Goal: Information Seeking & Learning: Compare options

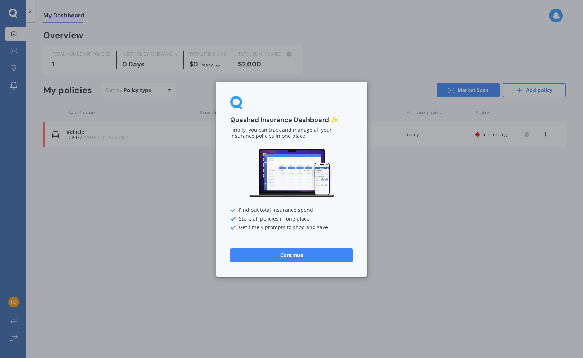
click at [317, 257] on button "Continue" at bounding box center [291, 255] width 123 height 14
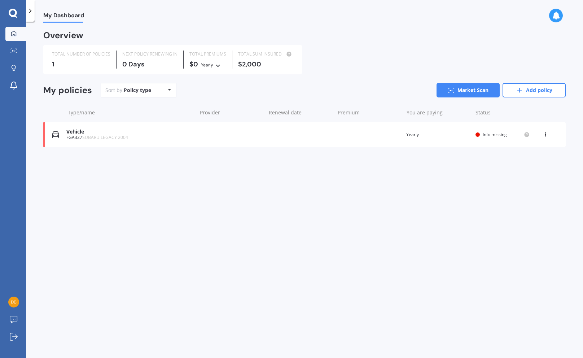
click at [166, 89] on div "Policy type Alphabetical Date added Renewing next" at bounding box center [169, 90] width 11 height 13
click at [469, 96] on link "Market Scan" at bounding box center [468, 90] width 63 height 14
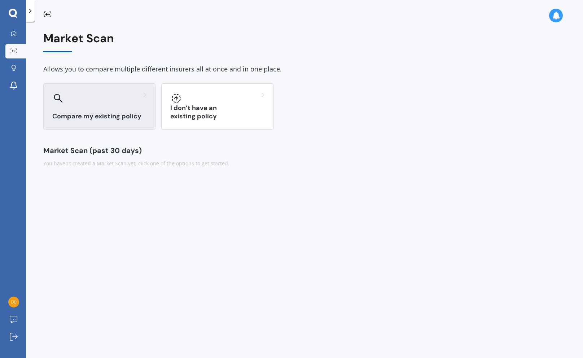
click at [74, 103] on div at bounding box center [99, 98] width 94 height 12
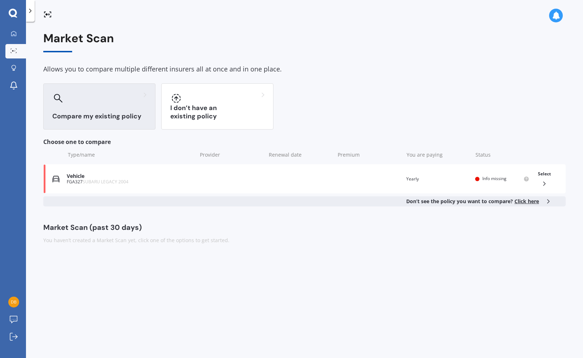
click at [74, 103] on div at bounding box center [99, 98] width 94 height 12
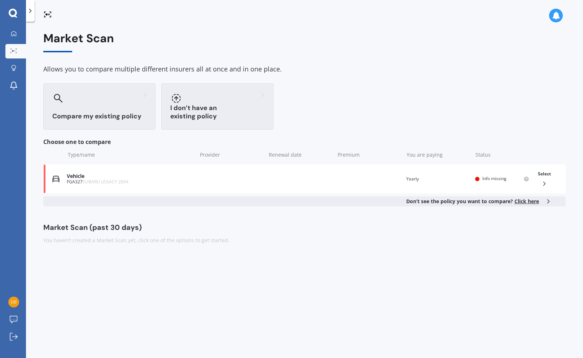
click at [226, 109] on div "I don’t have an existing policy" at bounding box center [217, 106] width 112 height 46
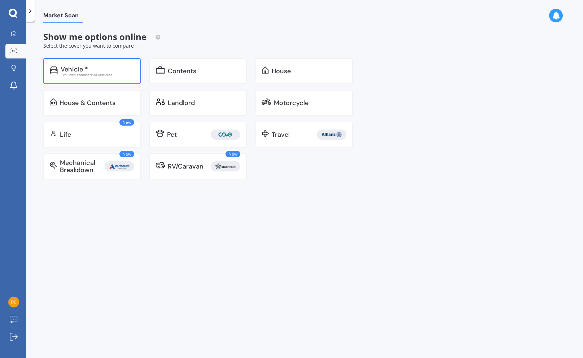
click at [84, 69] on div "Vehicle *" at bounding box center [74, 69] width 27 height 7
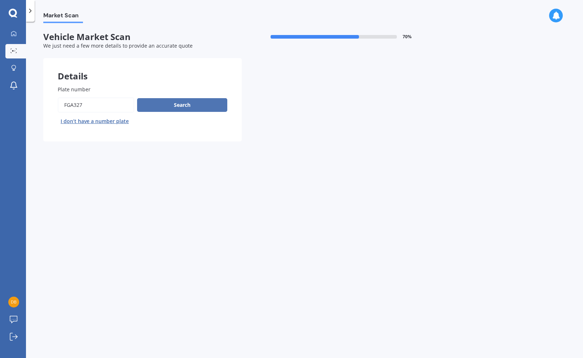
click at [170, 105] on button "Search" at bounding box center [182, 105] width 90 height 14
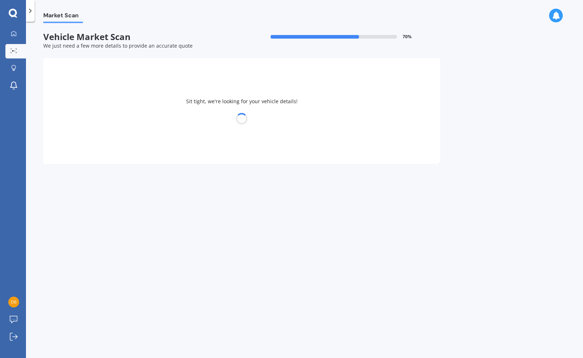
select select "SUBARU"
select select "LEGACY"
select select "22"
select select "10"
select select "1964"
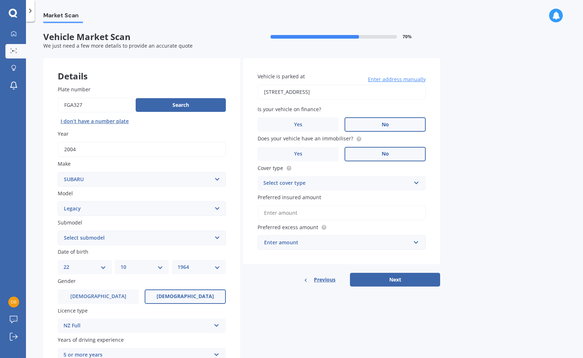
click at [420, 186] on div "Select cover type Comprehensive Third Party, Fire & Theft Third Party" at bounding box center [342, 183] width 168 height 14
click at [324, 200] on div "Comprehensive" at bounding box center [342, 197] width 168 height 13
click at [316, 217] on div "Vehicle is parked at [STREET_ADDRESS] Enter address manually Is your vehicle on…" at bounding box center [341, 161] width 197 height 206
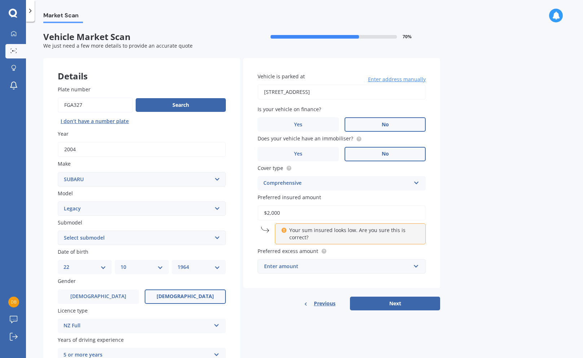
type input "$2,000"
click at [422, 265] on div "Enter amount $100 $400 $500 $750 $1,000 $1,500 $2,000" at bounding box center [342, 266] width 168 height 14
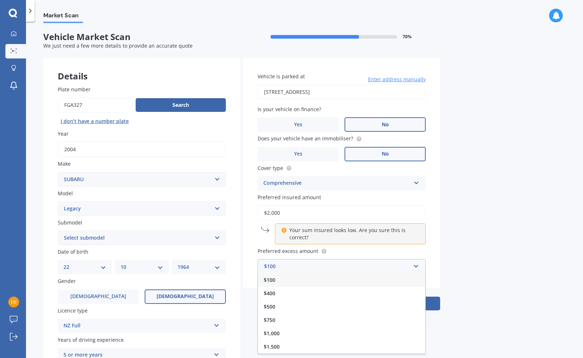
click at [328, 283] on div "$100" at bounding box center [342, 279] width 168 height 13
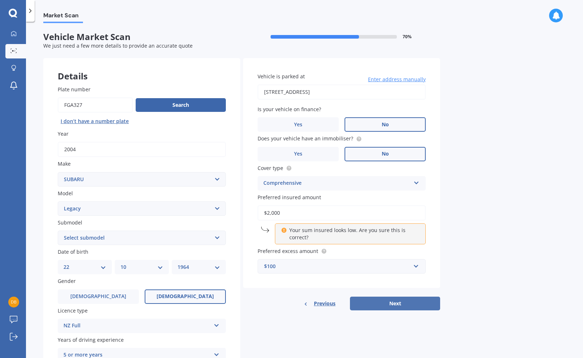
click at [375, 306] on button "Next" at bounding box center [395, 304] width 90 height 14
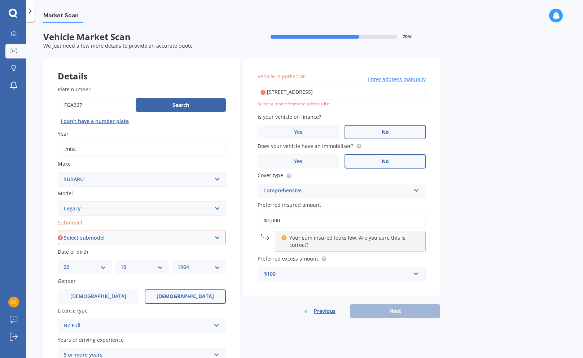
click at [204, 241] on select "Select submodel (All other non turbo) (All other turbo) 2.0i 2.0R 2.5i 2.5i Lux…" at bounding box center [142, 238] width 168 height 14
select select "(ALL OTHER NON TURBO)"
click at [58, 231] on select "Select submodel (All other non turbo) (All other turbo) 2.0i 2.0R 2.5i 2.5i Lux…" at bounding box center [142, 238] width 168 height 14
type input "[STREET_ADDRESS]"
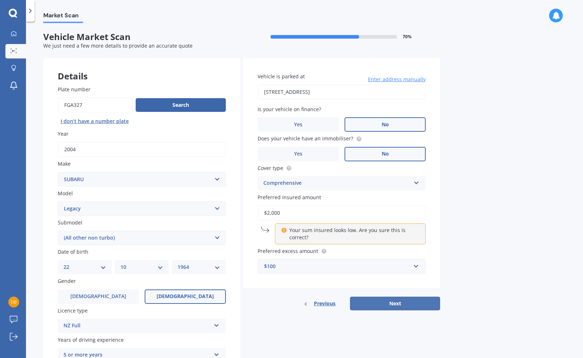
click at [412, 301] on button "Next" at bounding box center [395, 304] width 90 height 14
select select "22"
select select "10"
select select "1964"
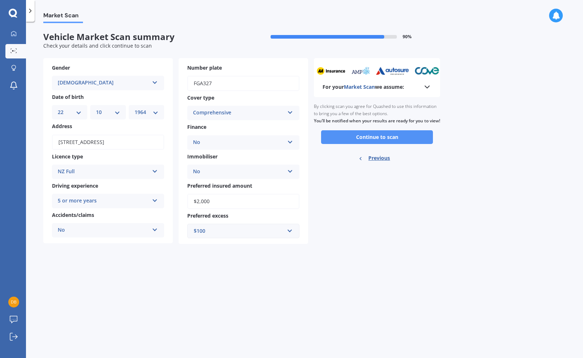
click at [401, 144] on button "Continue to scan" at bounding box center [377, 137] width 112 height 14
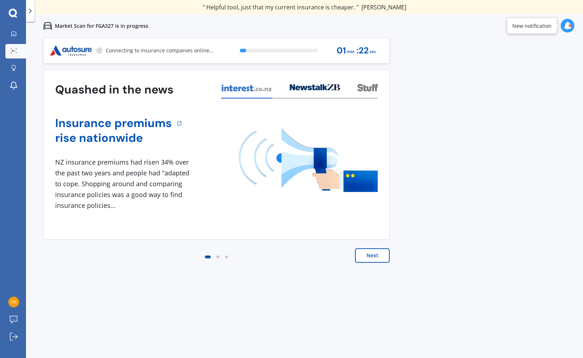
click at [371, 257] on button "Next" at bounding box center [372, 255] width 35 height 14
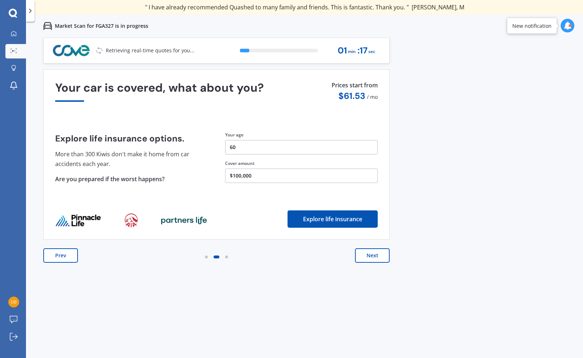
click at [371, 257] on button "Next" at bounding box center [372, 255] width 35 height 14
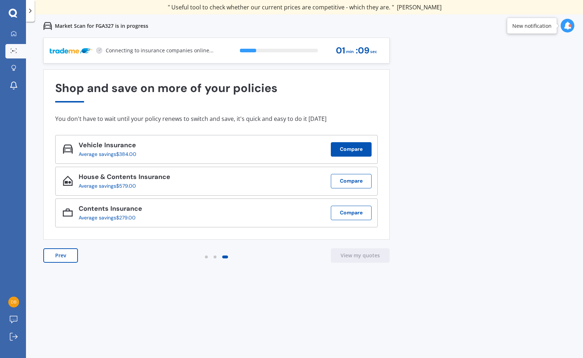
click at [335, 153] on button "Compare" at bounding box center [351, 149] width 41 height 14
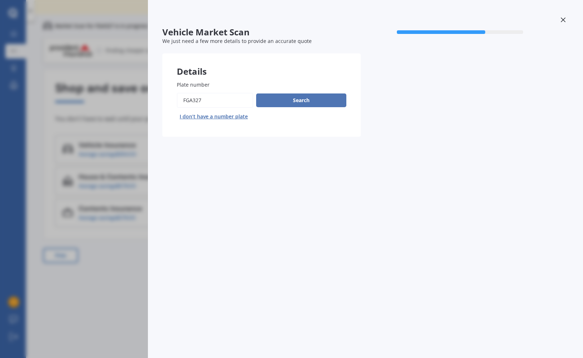
click at [319, 105] on button "Search" at bounding box center [301, 101] width 90 height 14
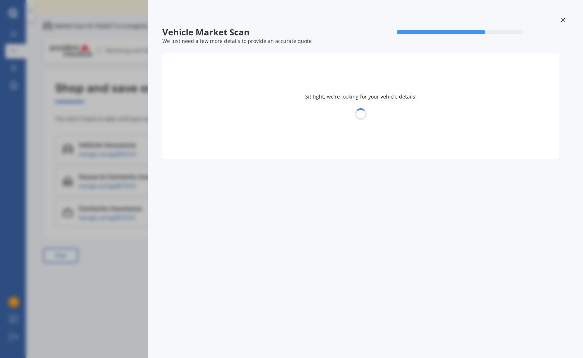
select select "SUBARU"
select select "LEGACY"
select select "22"
select select "10"
select select "1964"
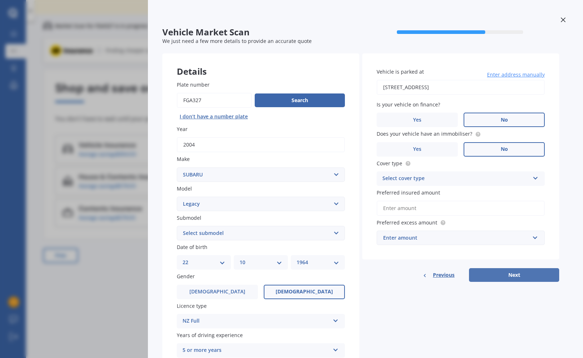
click at [498, 275] on button "Next" at bounding box center [514, 275] width 90 height 14
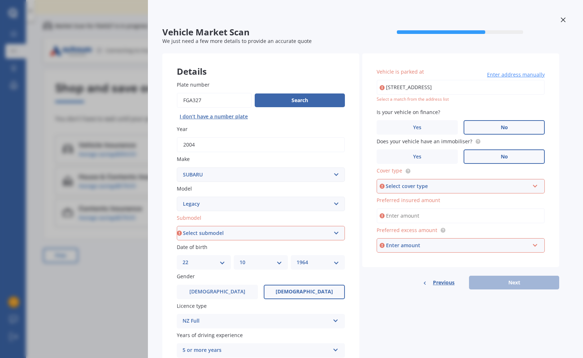
click at [498, 275] on div "Vehicle is parked at [STREET_ADDRESS] Enter address manually Select a match fro…" at bounding box center [460, 171] width 197 height 236
click at [500, 279] on div "Previous Next" at bounding box center [460, 283] width 197 height 14
click at [52, 108] on div "Vehicle Market Scan 70 % We just need a few more details to provide an accurate…" at bounding box center [291, 179] width 583 height 358
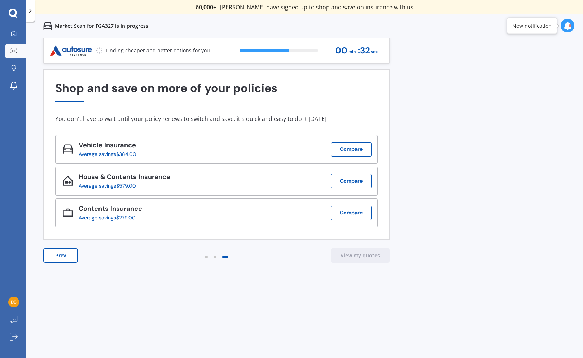
click at [66, 260] on button "Prev" at bounding box center [60, 255] width 35 height 14
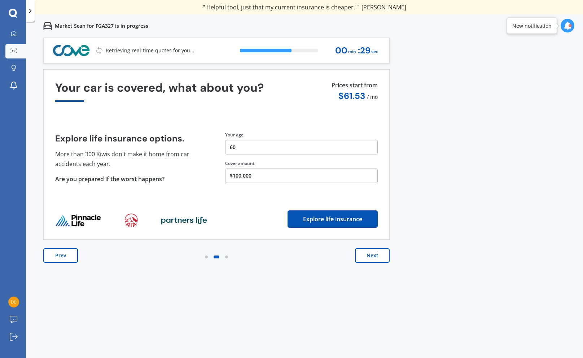
click at [386, 253] on button "Next" at bounding box center [372, 255] width 35 height 14
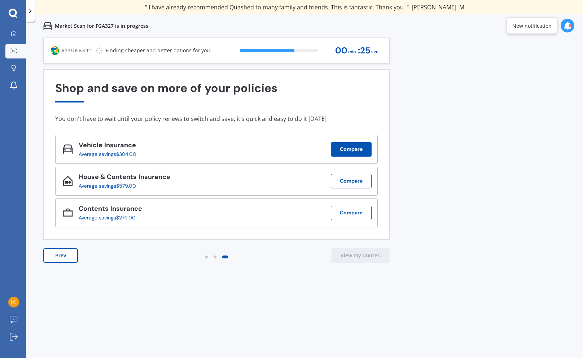
click at [362, 153] on button "Compare" at bounding box center [351, 149] width 41 height 14
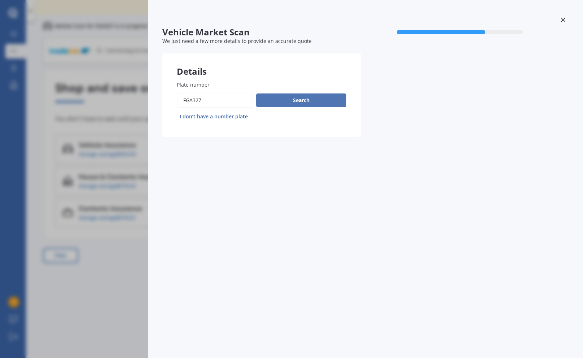
click at [296, 105] on button "Search" at bounding box center [301, 101] width 90 height 14
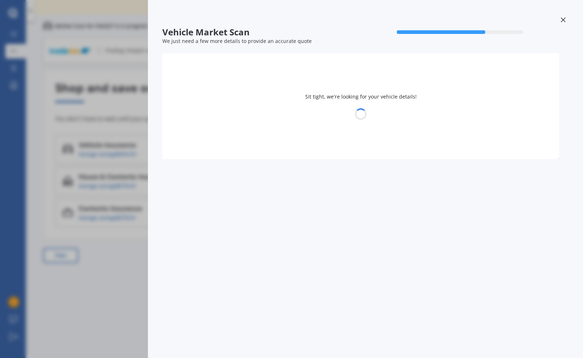
select select "SUBARU"
select select "LEGACY"
select select "22"
select select "10"
select select "1964"
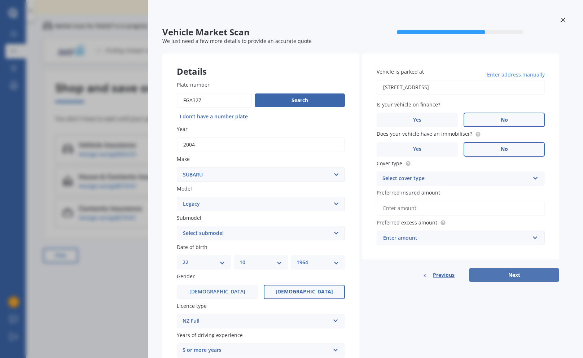
click at [496, 276] on button "Next" at bounding box center [514, 275] width 90 height 14
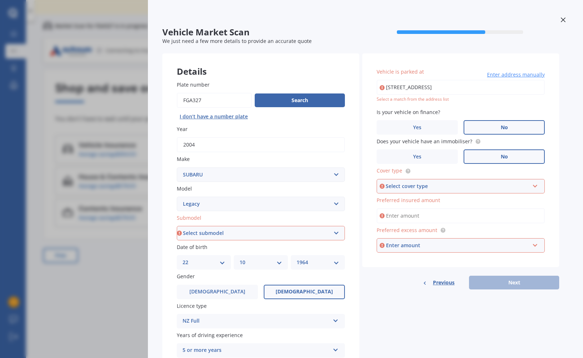
click at [314, 226] on div "Submodel Select submodel (All other non turbo) (All other turbo) 2.0i 2.0R 2.5i…" at bounding box center [261, 227] width 168 height 26
click at [313, 231] on select "Select submodel (All other non turbo) (All other turbo) 2.0i 2.0R 2.5i 2.5i Lux…" at bounding box center [261, 233] width 168 height 14
select select "(ALL OTHER NON TURBO)"
click at [177, 226] on select "Select submodel (All other non turbo) (All other turbo) 2.0i 2.0R 2.5i 2.5i Lux…" at bounding box center [261, 233] width 168 height 14
type input "[STREET_ADDRESS]"
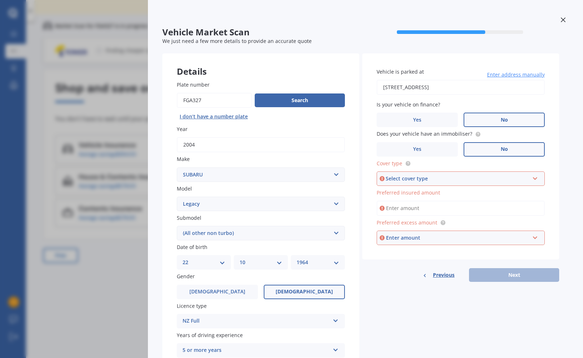
drag, startPoint x: 508, startPoint y: 182, endPoint x: 427, endPoint y: 182, distance: 81.6
click at [427, 182] on div "Select cover type" at bounding box center [458, 179] width 144 height 8
click at [419, 188] on div "Comprehensive" at bounding box center [461, 192] width 167 height 13
click at [425, 197] on div "Preferred insured amount" at bounding box center [461, 202] width 168 height 27
click at [422, 210] on input "Preferred insured amount" at bounding box center [461, 208] width 168 height 15
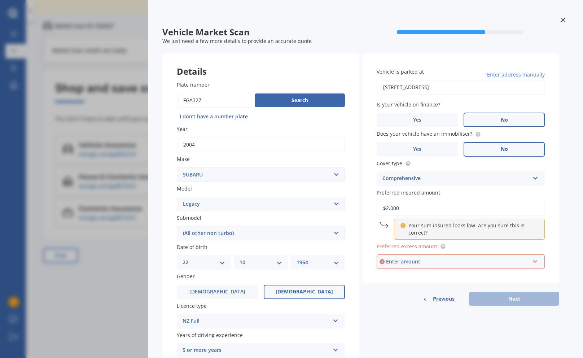
type input "$2,000"
click at [423, 231] on p "Your sum insured looks low. Are you sure this is correct?" at bounding box center [472, 229] width 127 height 14
click at [424, 246] on span "Preferred excess amount" at bounding box center [407, 246] width 61 height 7
click at [448, 258] on input "text" at bounding box center [459, 262] width 162 height 14
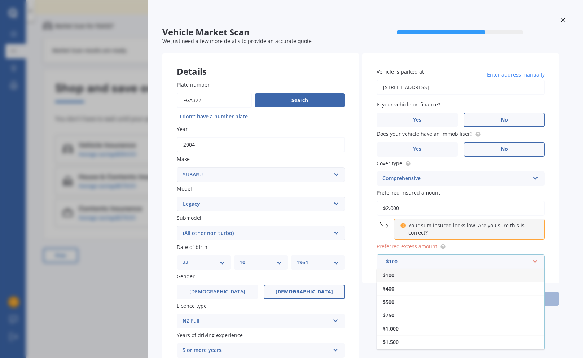
click at [394, 274] on span "$100" at bounding box center [389, 275] width 12 height 7
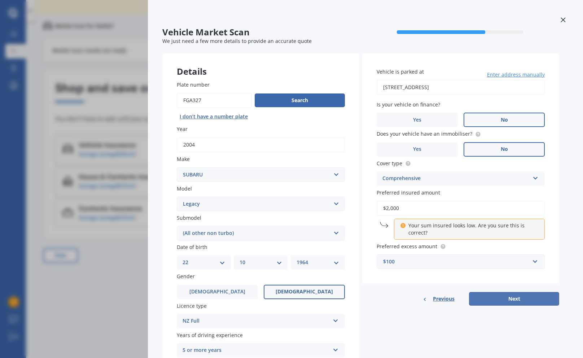
click at [483, 297] on button "Next" at bounding box center [514, 299] width 90 height 14
select select "22"
select select "10"
select select "1964"
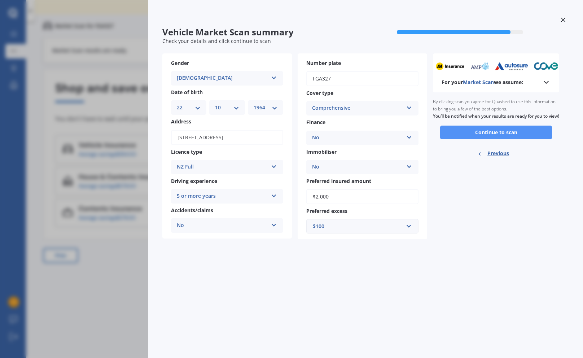
click at [533, 136] on button "Continue to scan" at bounding box center [496, 133] width 112 height 14
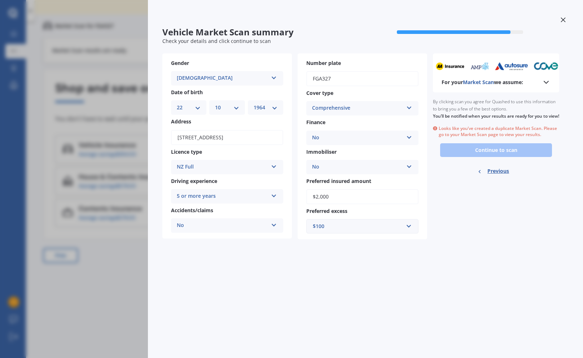
click at [565, 22] on icon at bounding box center [563, 19] width 5 height 5
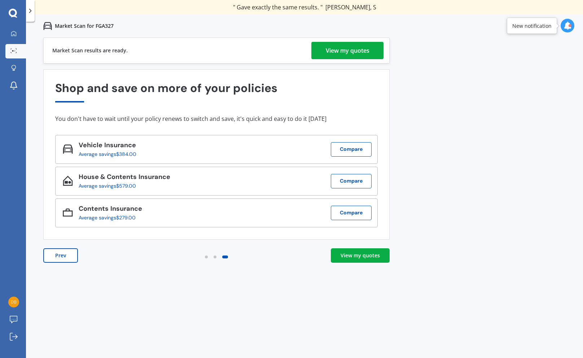
click at [336, 51] on div "View my quotes" at bounding box center [348, 50] width 44 height 17
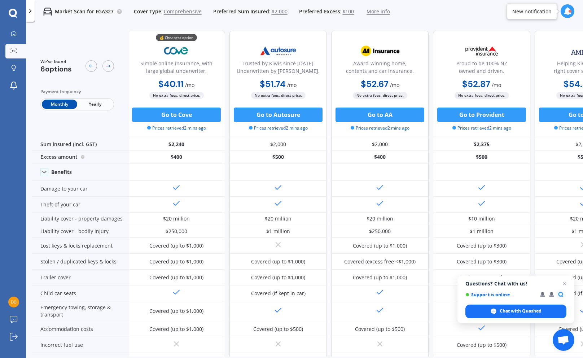
scroll to position [265, 1]
